Goal: Task Accomplishment & Management: Manage account settings

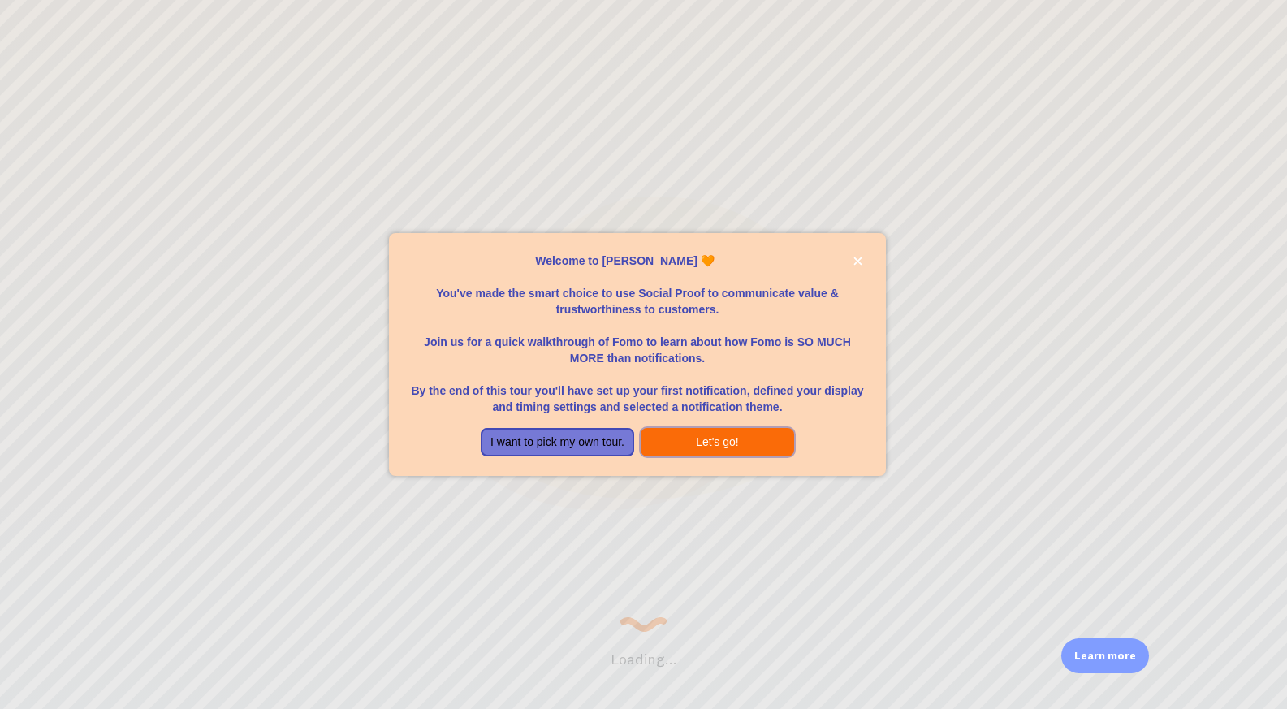
click at [749, 444] on button "Let's go!" at bounding box center [717, 442] width 153 height 29
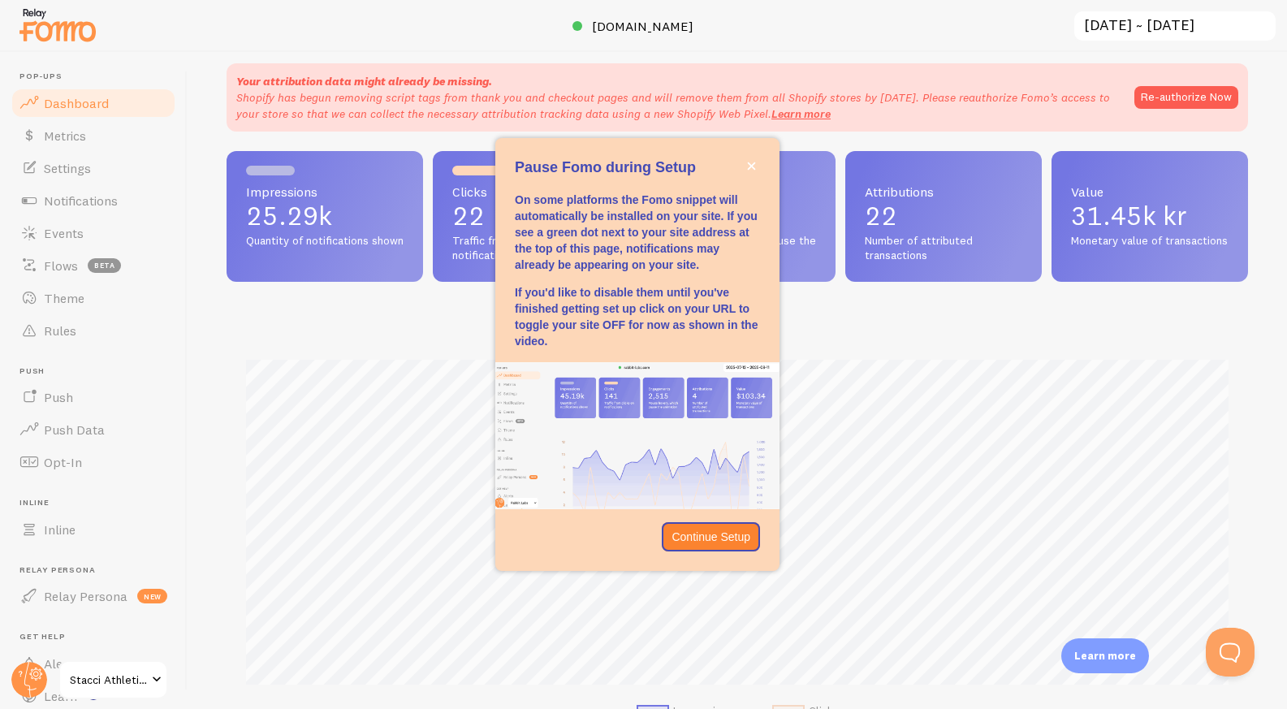
scroll to position [38, 0]
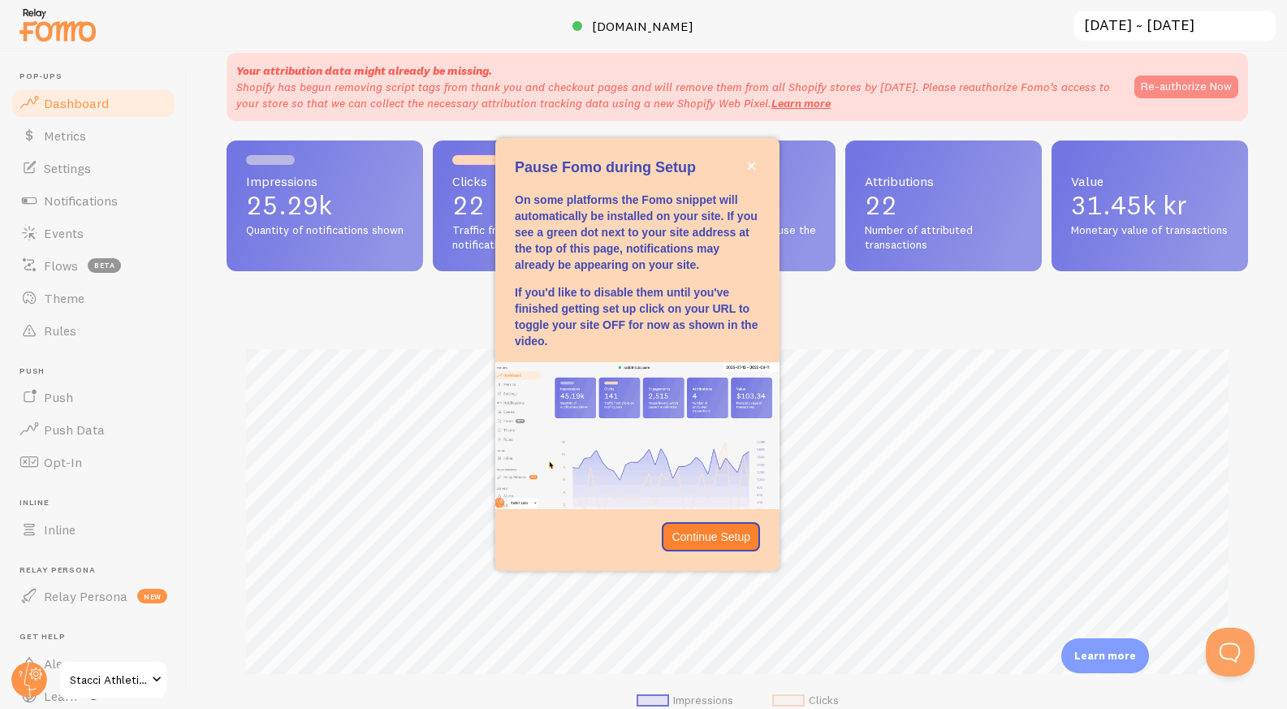
click at [1197, 89] on button "Re-authorize Now" at bounding box center [1186, 87] width 104 height 23
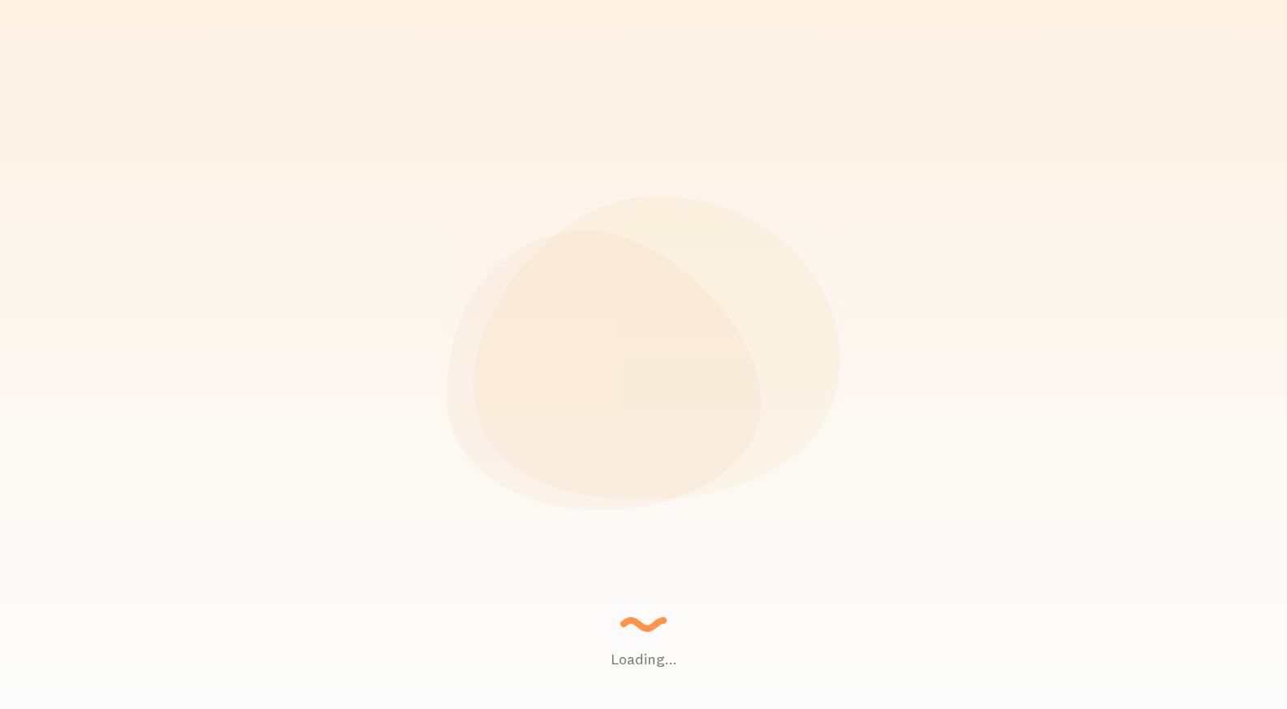
scroll to position [426, 1021]
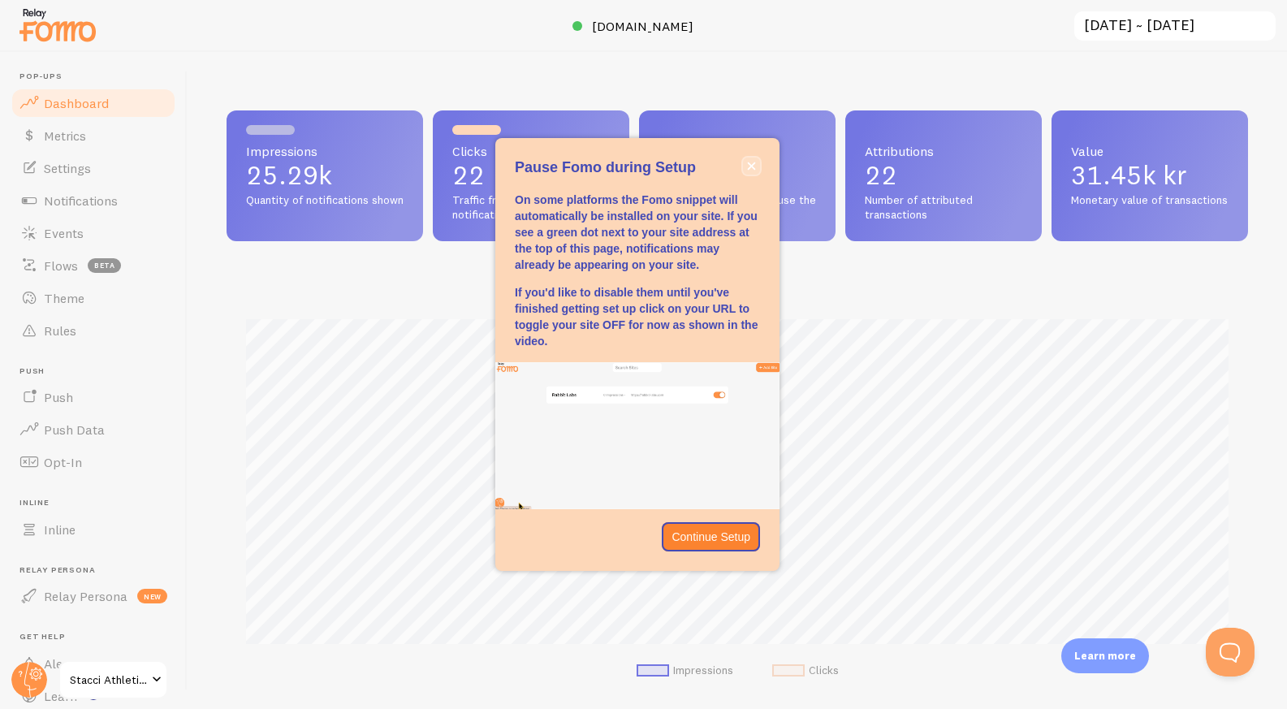
click at [752, 167] on icon "close," at bounding box center [752, 166] width 8 height 8
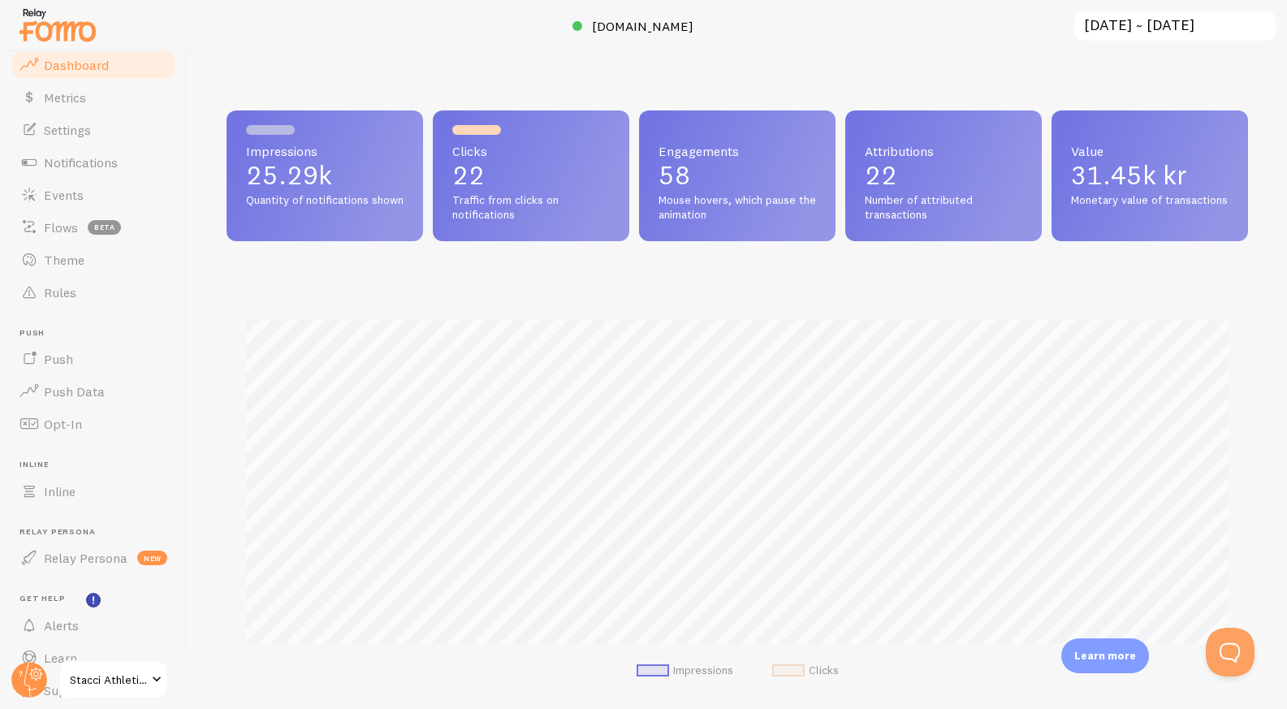
scroll to position [93, 0]
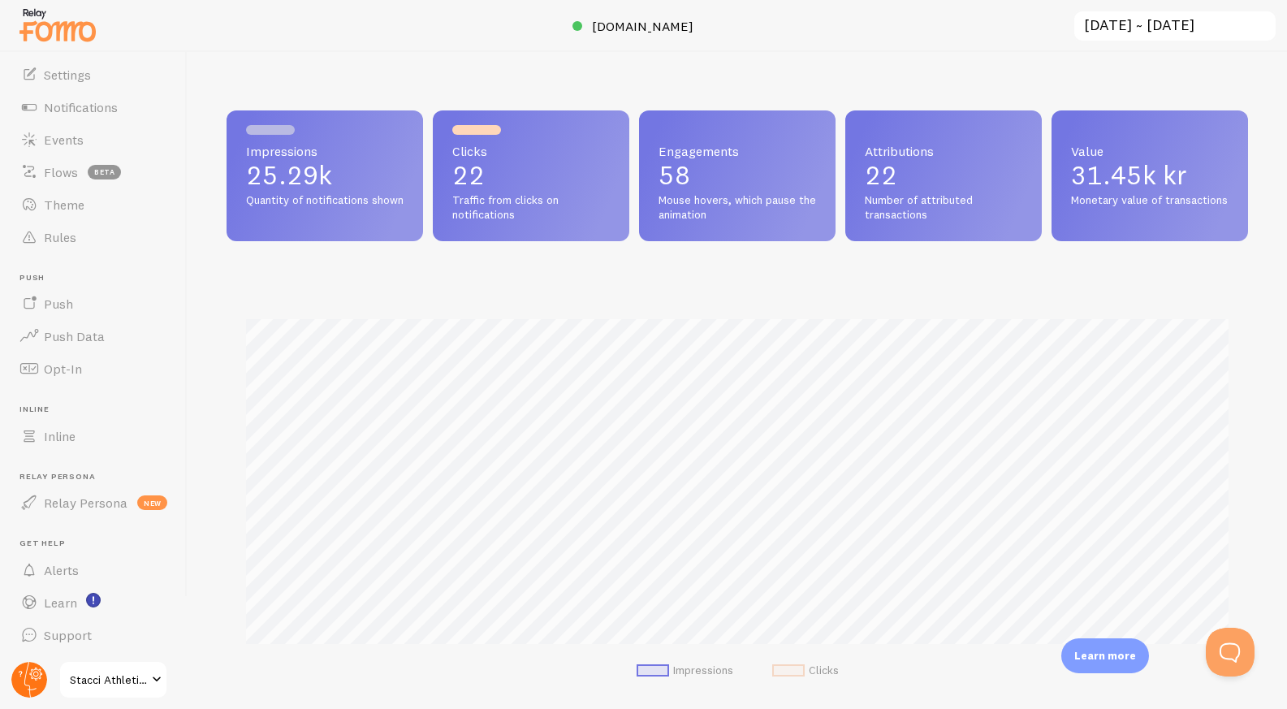
click at [33, 676] on circle at bounding box center [29, 680] width 36 height 36
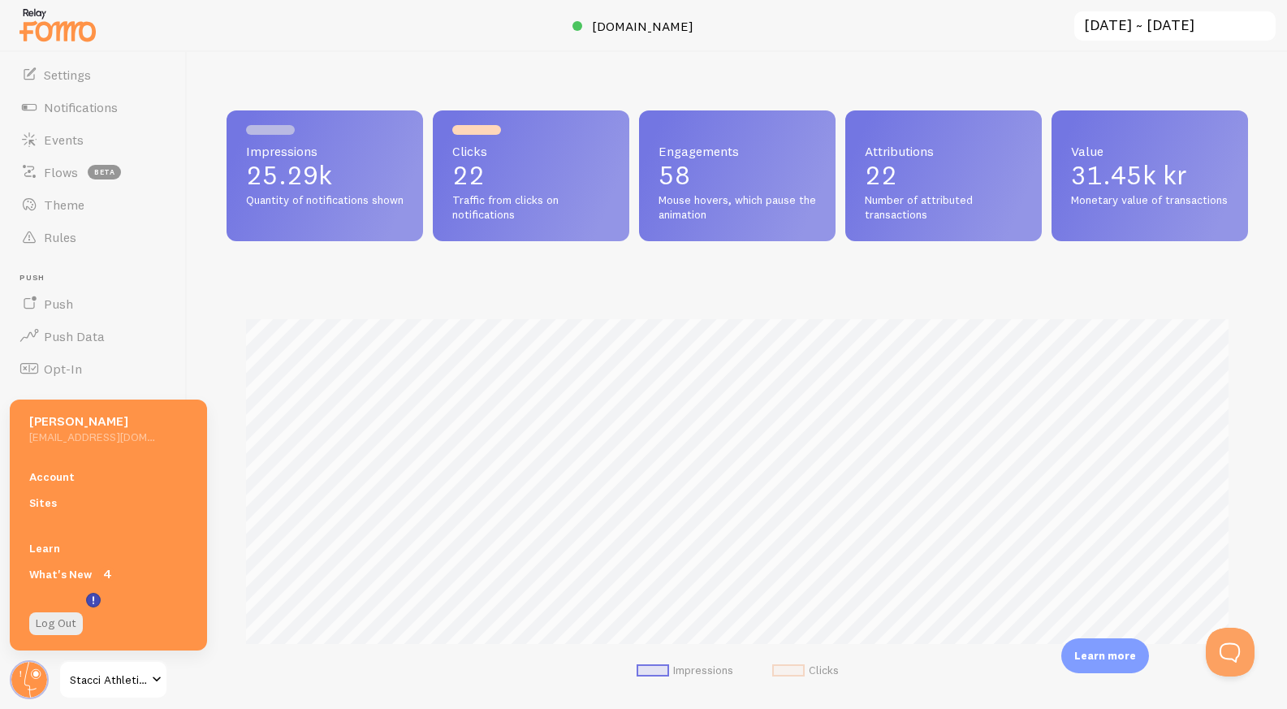
click at [80, 676] on span "Stacci Athletics" at bounding box center [108, 679] width 77 height 19
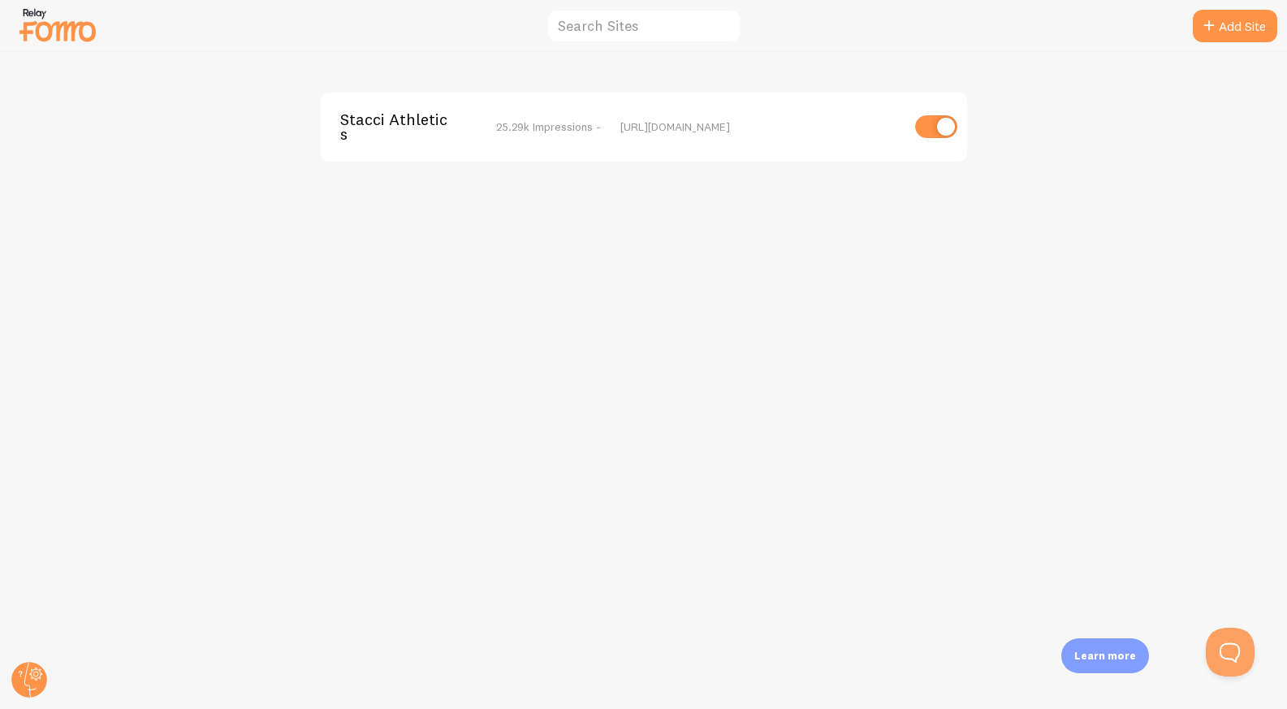
click at [927, 134] on input "checkbox" at bounding box center [936, 126] width 42 height 23
checkbox input "false"
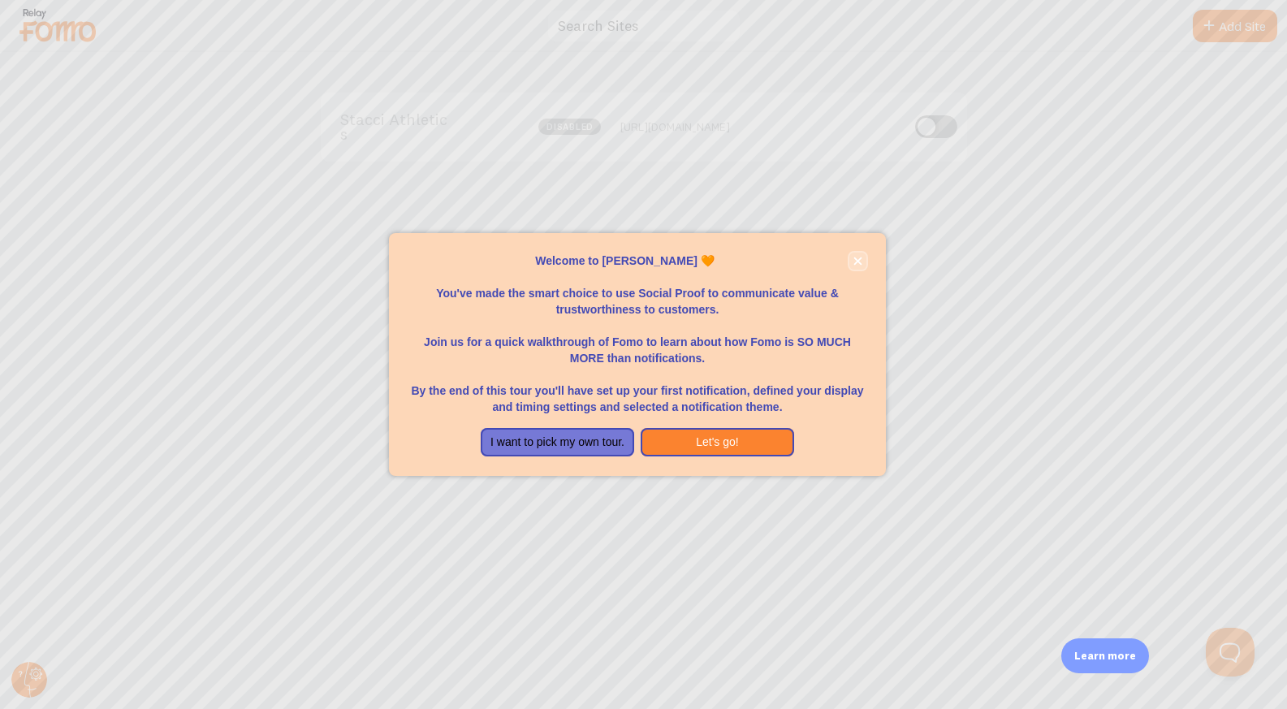
click at [862, 261] on button "close," at bounding box center [857, 261] width 17 height 17
